Goal: Information Seeking & Learning: Check status

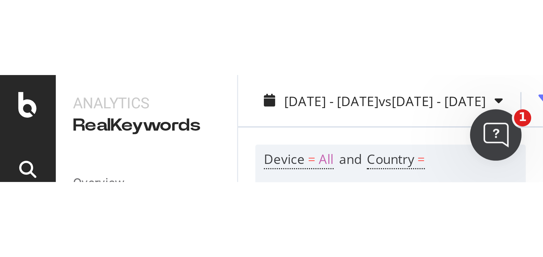
scroll to position [291, 0]
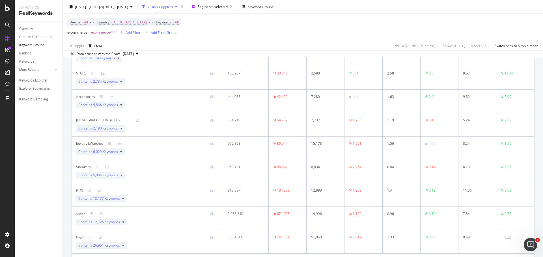
click at [123, 129] on div "Contains 2,190 Keywords" at bounding box center [100, 128] width 49 height 7
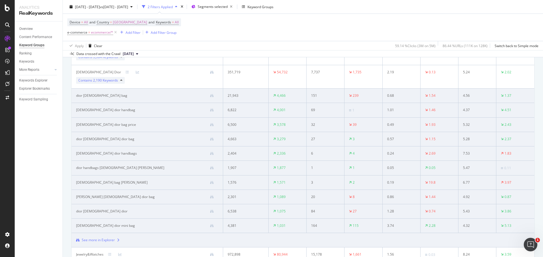
scroll to position [347, 0]
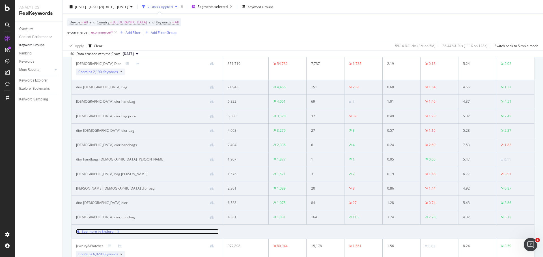
click at [102, 155] on div "See more in Explorer" at bounding box center [98, 231] width 33 height 5
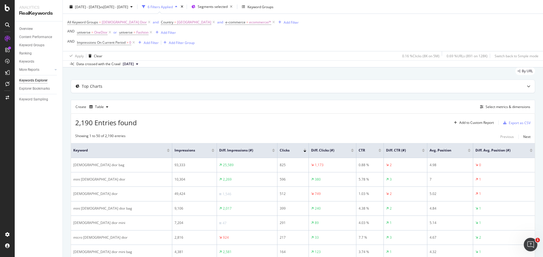
scroll to position [28, 0]
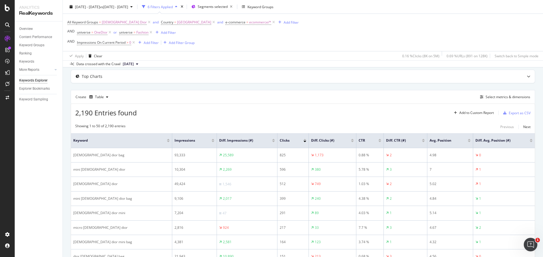
click at [272, 139] on div at bounding box center [273, 139] width 3 height 1
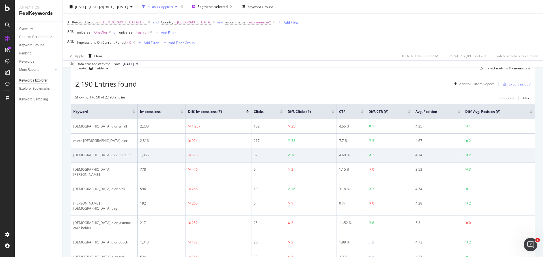
scroll to position [57, 0]
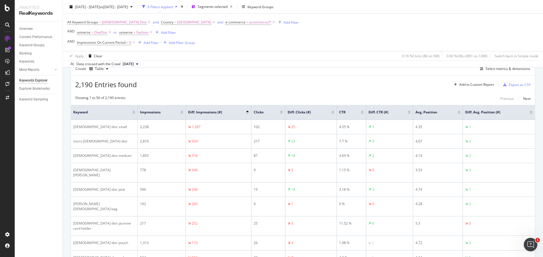
click at [247, 114] on div at bounding box center [247, 113] width 3 height 1
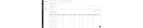
scroll to position [28, 0]
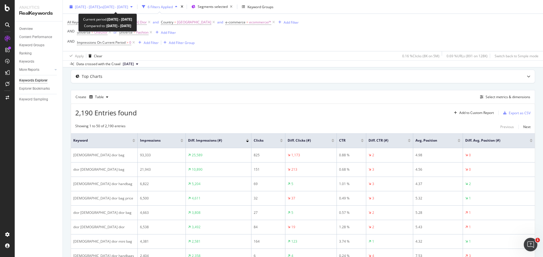
click at [128, 9] on span "vs [DATE] - [DATE]" at bounding box center [114, 6] width 28 height 5
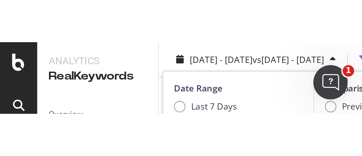
scroll to position [66, 0]
